Goal: Communication & Community: Answer question/provide support

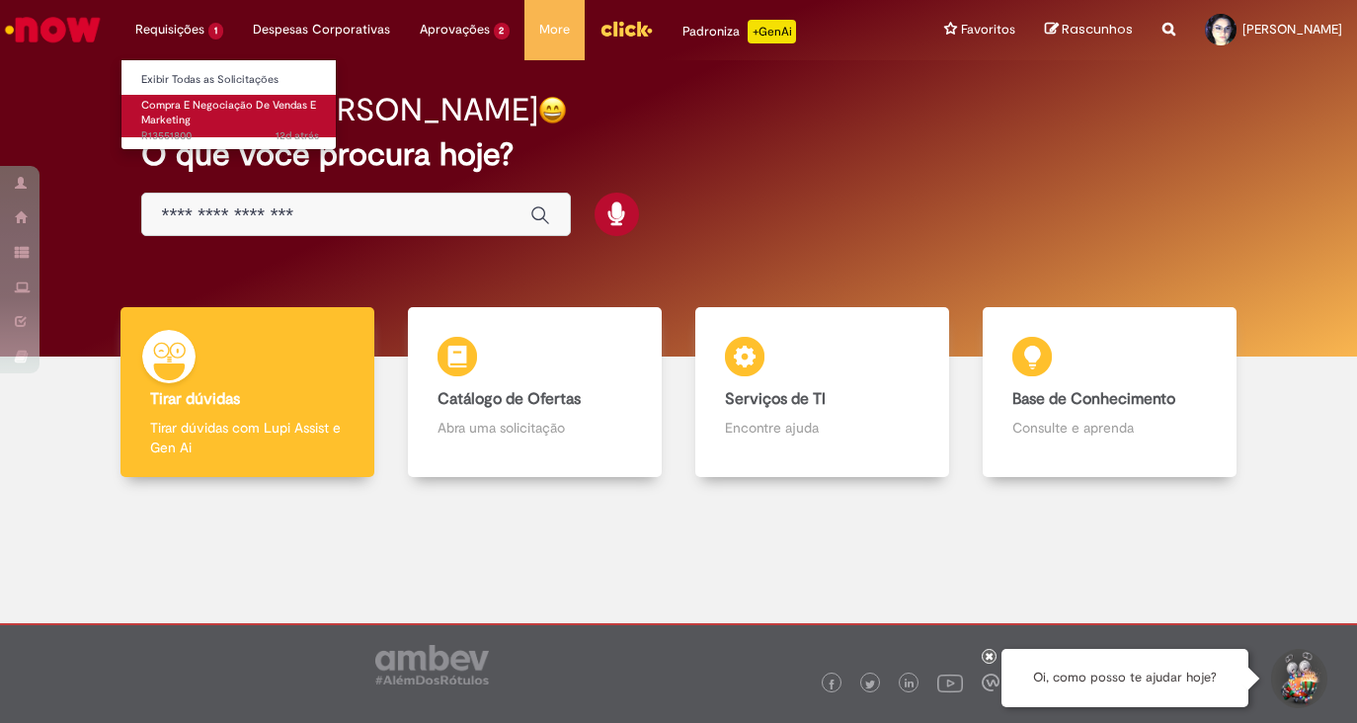
click at [204, 97] on link "Compra E Negociação De Vendas E Marketing 12d atrás 12 dias atrás R13551800" at bounding box center [229, 116] width 217 height 42
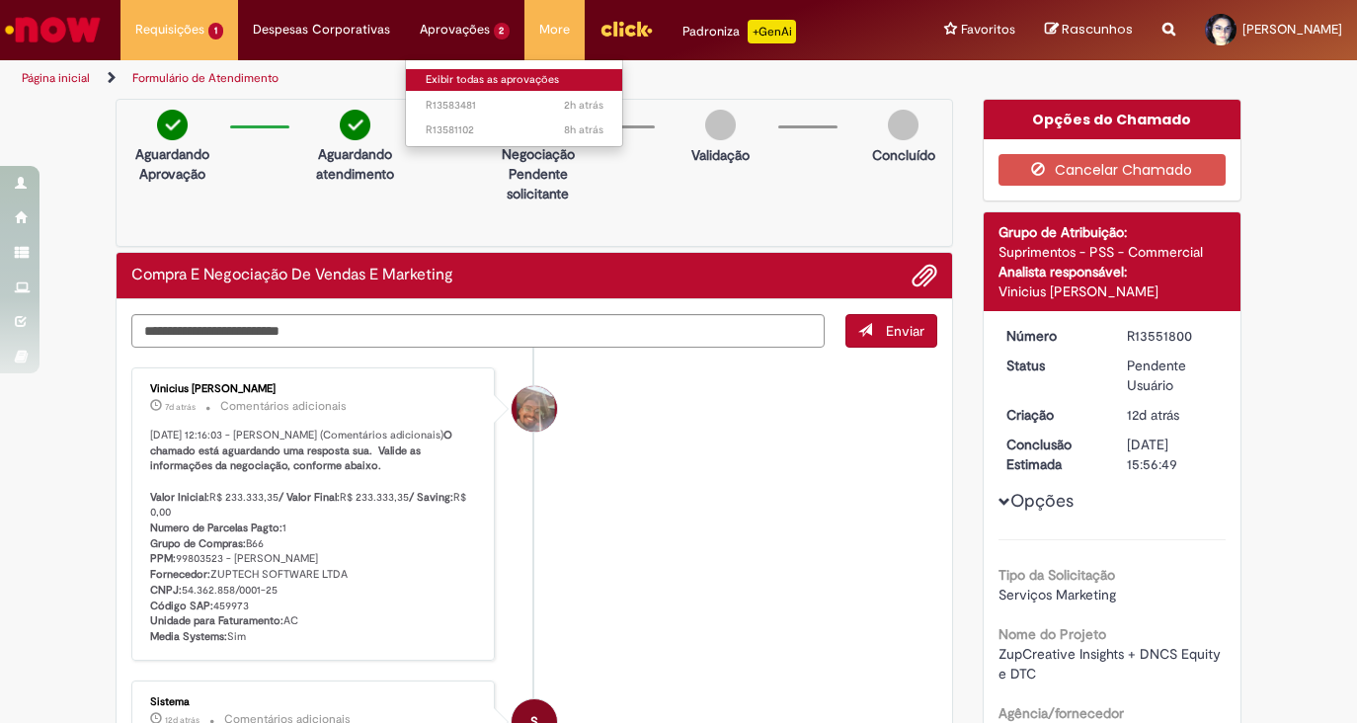
click at [466, 81] on link "Exibir todas as aprovações" at bounding box center [514, 80] width 217 height 22
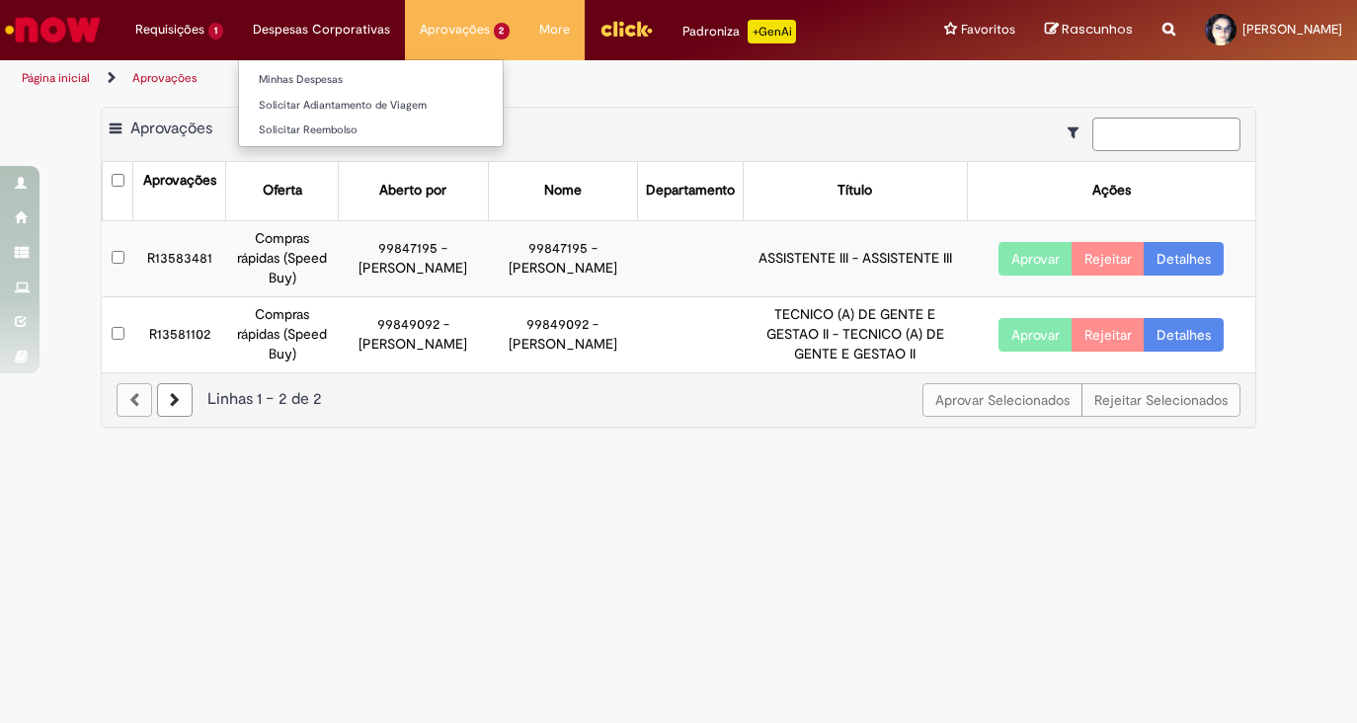
click at [342, 39] on li "Despesas Corporativas Minhas Despesas Solicitar Adiantamento de Viagem Solicita…" at bounding box center [321, 29] width 167 height 59
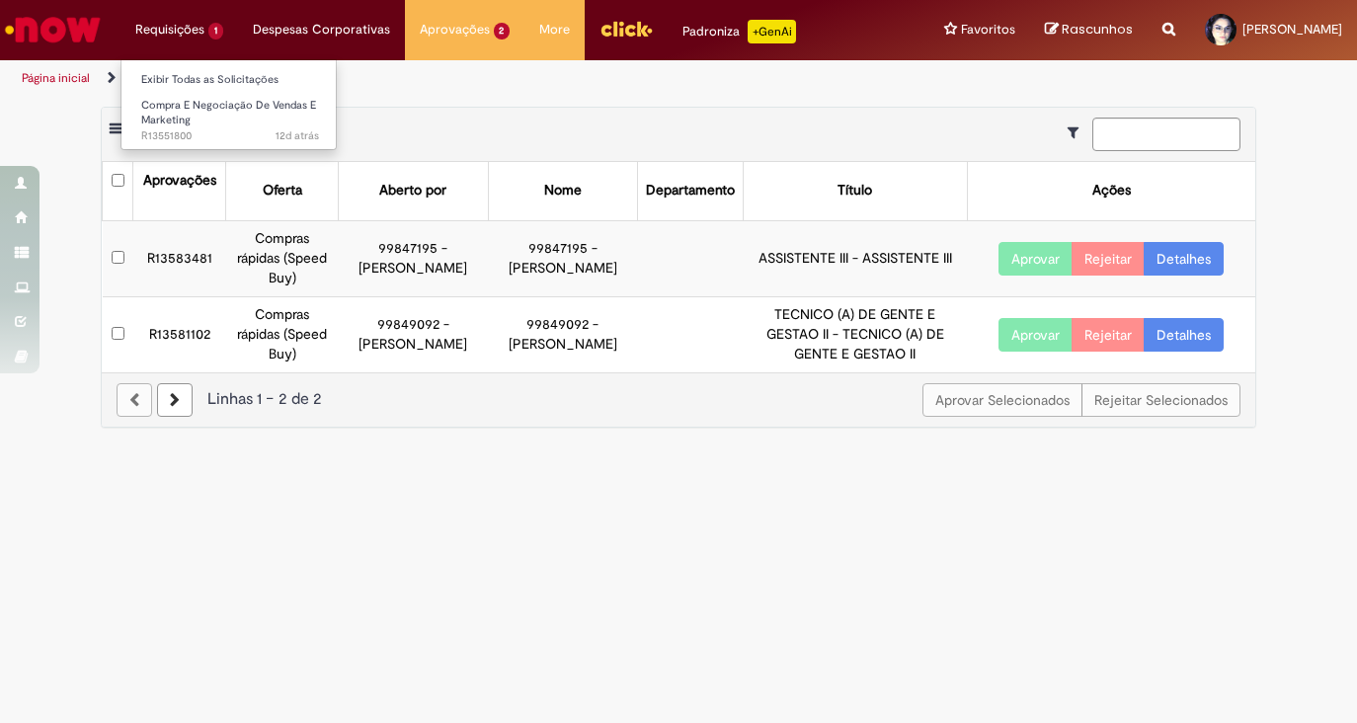
click at [193, 28] on li "Requisições 1 Exibir Todas as Solicitações Compra E Negociação De Vendas E Mark…" at bounding box center [179, 29] width 118 height 59
click at [226, 75] on link "Exibir Todas as Solicitações" at bounding box center [229, 80] width 217 height 22
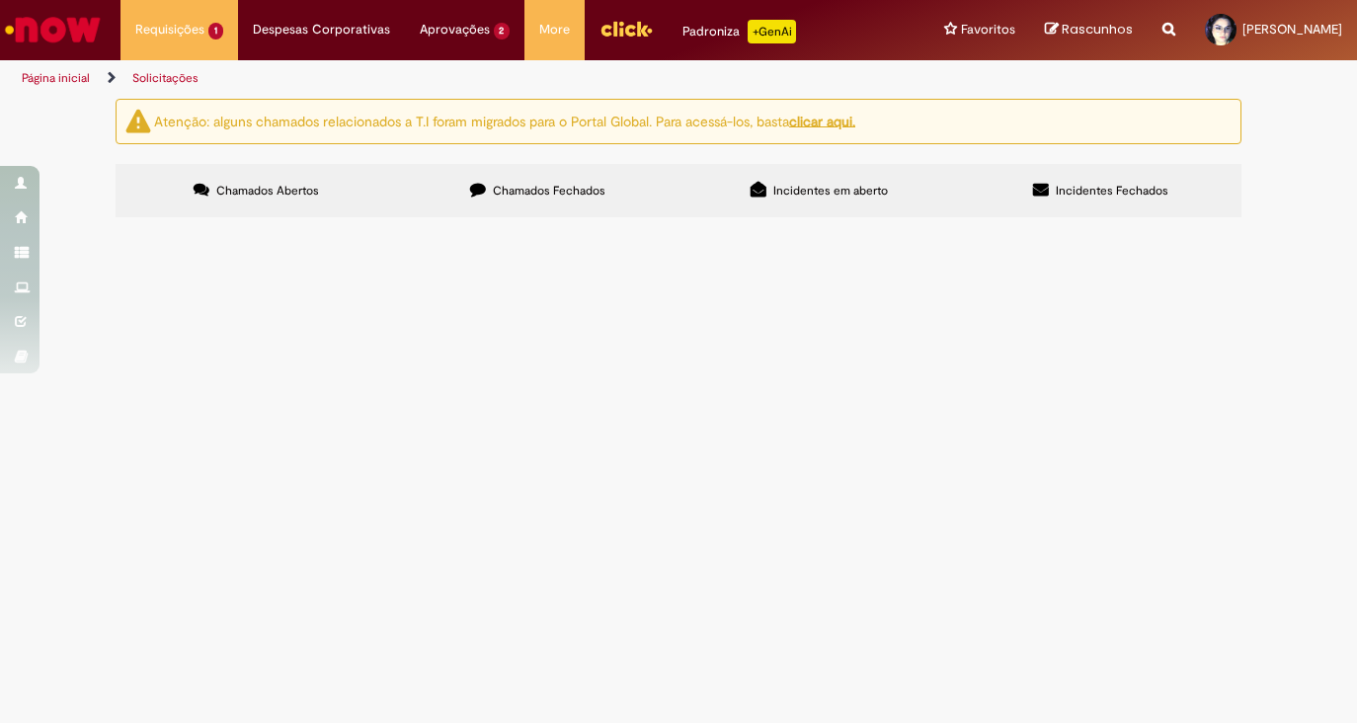
click at [541, 202] on label "Chamados Fechados" at bounding box center [537, 190] width 281 height 53
click at [0, 0] on span "R13151443" at bounding box center [0, 0] width 0 height 0
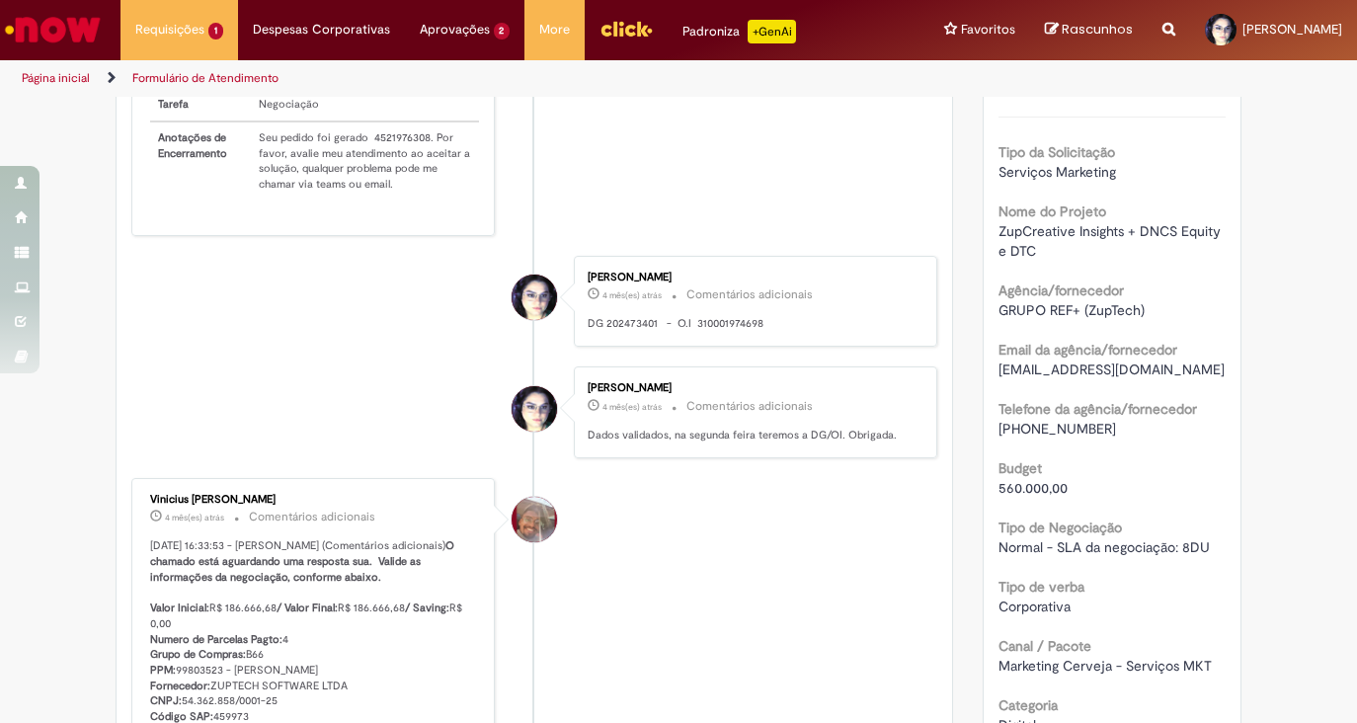
scroll to position [290, 0]
drag, startPoint x: 580, startPoint y: 432, endPoint x: 658, endPoint y: 428, distance: 78.1
click at [658, 428] on p "Dados validados, na segunda feira teremos a DG/OI. Obrigada." at bounding box center [752, 436] width 329 height 16
copy p "Dados validados"
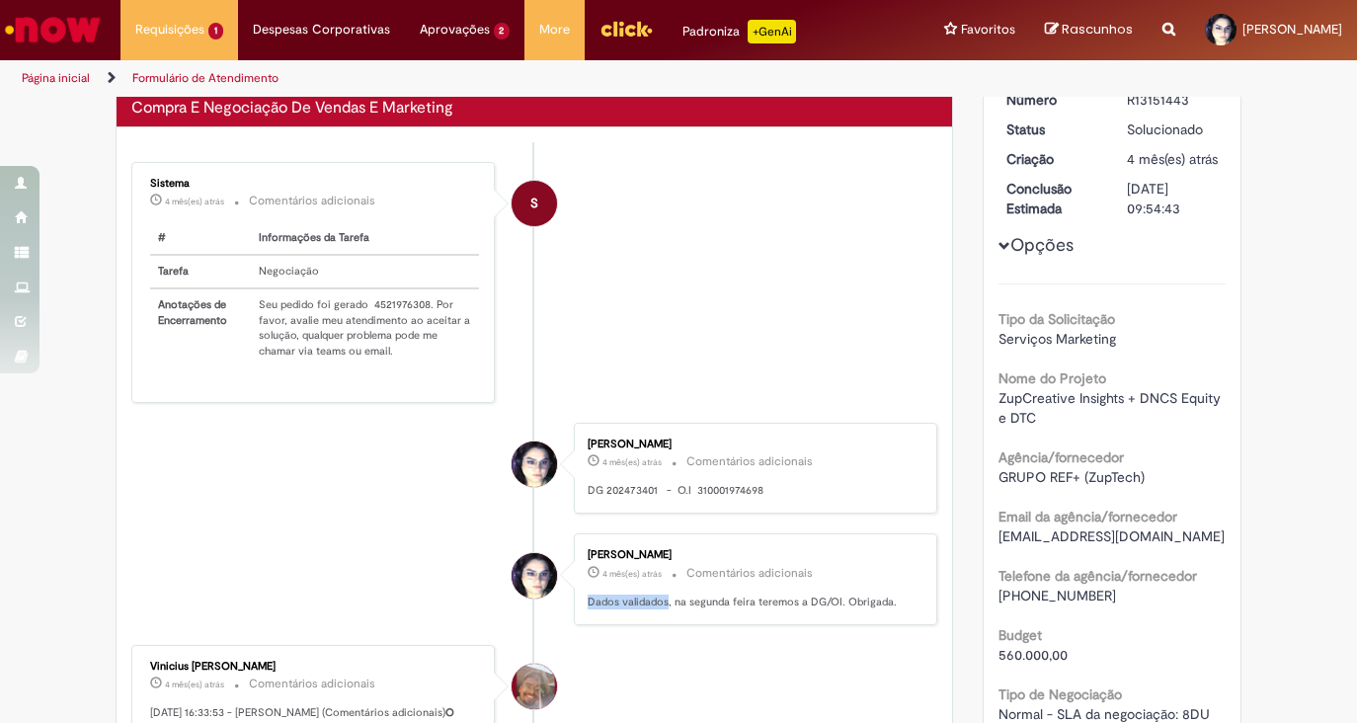
scroll to position [174, 0]
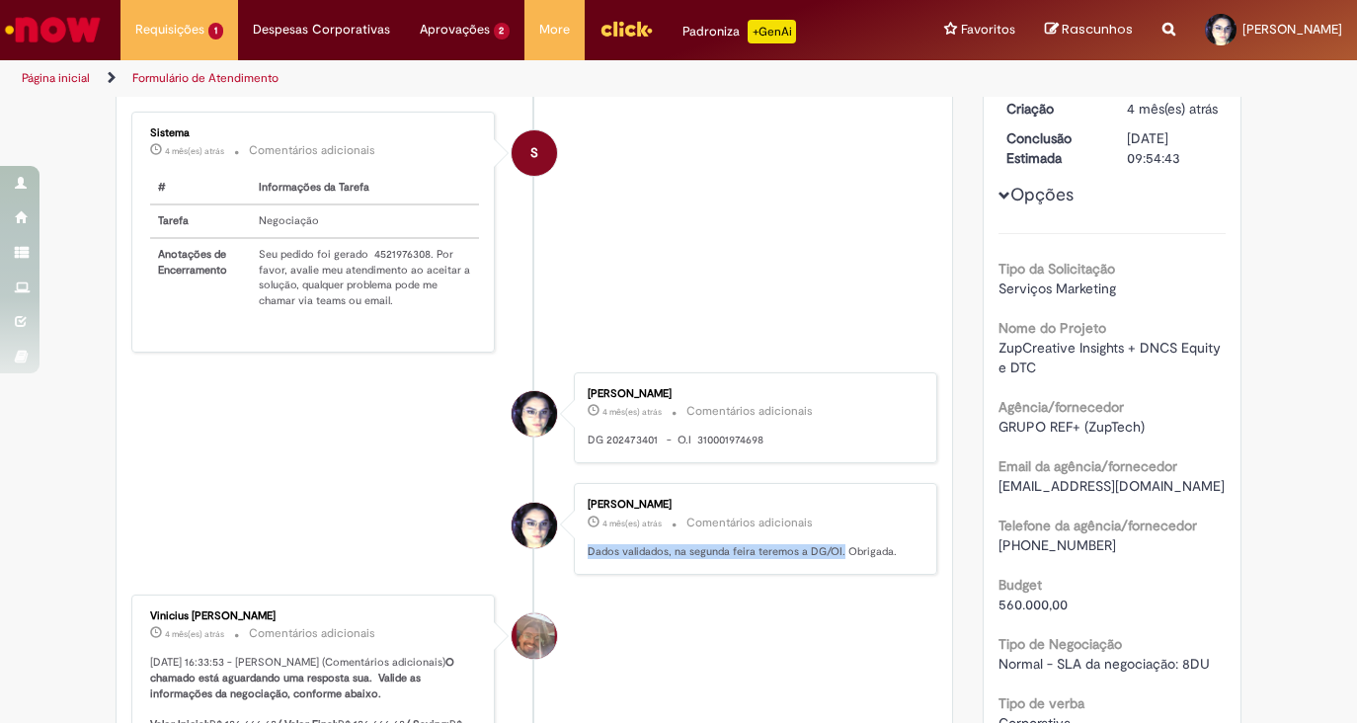
drag, startPoint x: 834, startPoint y: 548, endPoint x: 576, endPoint y: 551, distance: 258.8
click at [580, 551] on div "[PERSON_NAME] 4 mês(es) atrás 4 meses atrás Comentários adicionais Dados valida…" at bounding box center [756, 529] width 352 height 80
copy p "Dados validados, na segunda feira teremos a DG/OI."
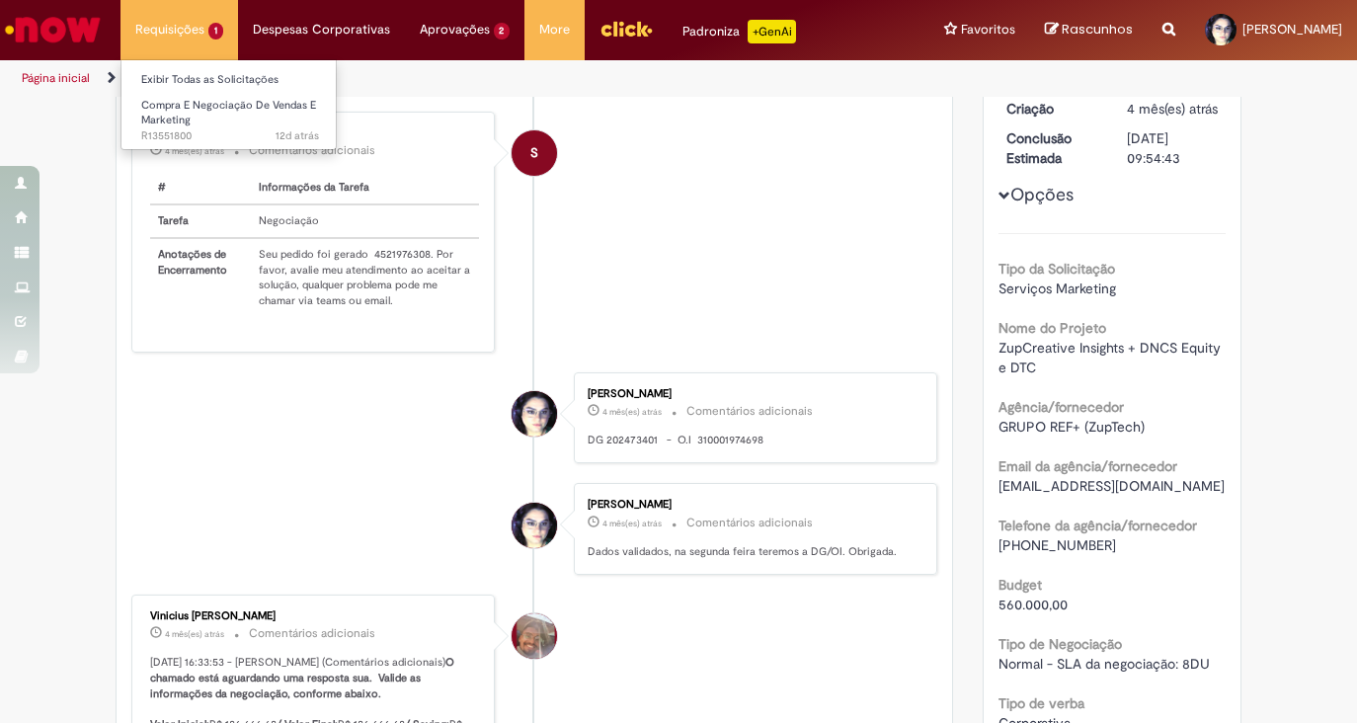
click at [184, 32] on li "Requisições 1 Exibir Todas as Solicitações Compra E Negociação De Vendas E Mark…" at bounding box center [179, 29] width 118 height 59
click at [193, 99] on span "Compra E Negociação De Vendas E Marketing" at bounding box center [228, 113] width 175 height 31
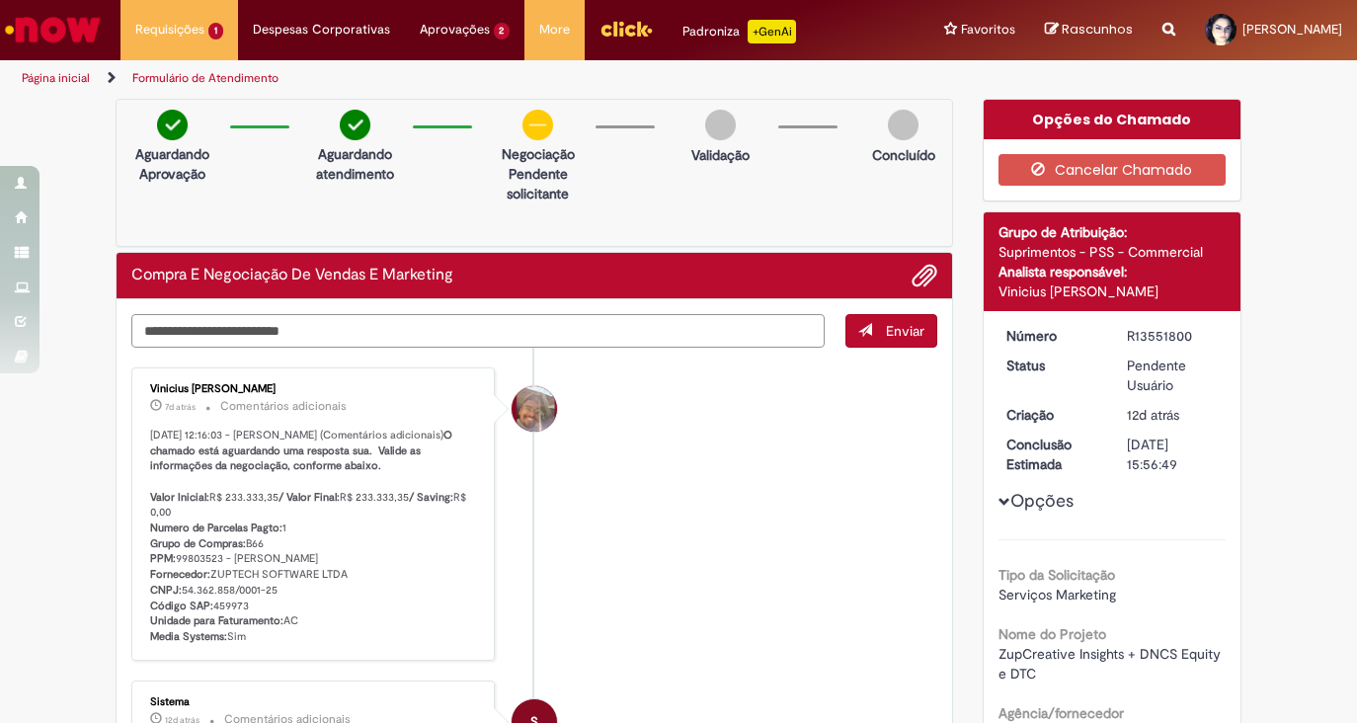
click at [524, 332] on textarea "Digite sua mensagem aqui..." at bounding box center [477, 331] width 693 height 34
paste textarea "**********"
drag, startPoint x: 247, startPoint y: 332, endPoint x: 402, endPoint y: 329, distance: 155.1
click at [402, 329] on textarea "**********" at bounding box center [477, 331] width 693 height 34
type textarea "**********"
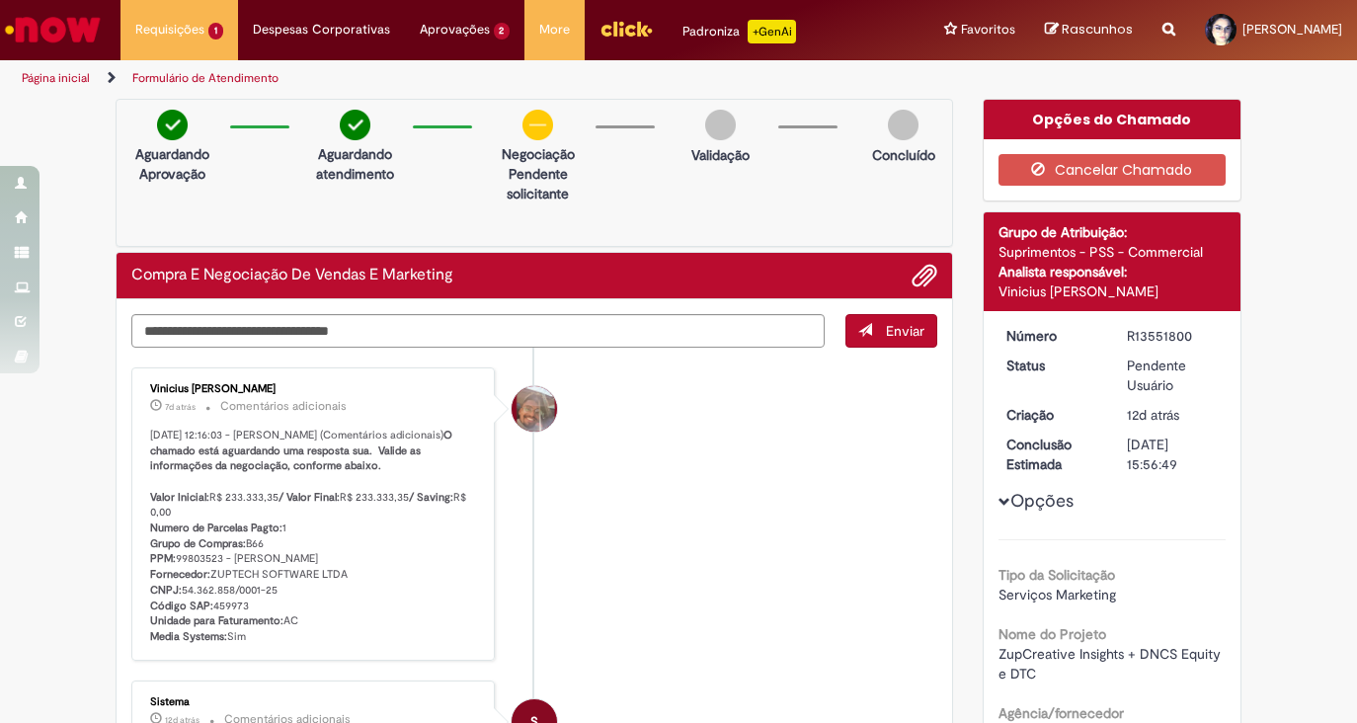
click at [905, 327] on span "Enviar" at bounding box center [905, 331] width 39 height 18
